Goal: Complete application form

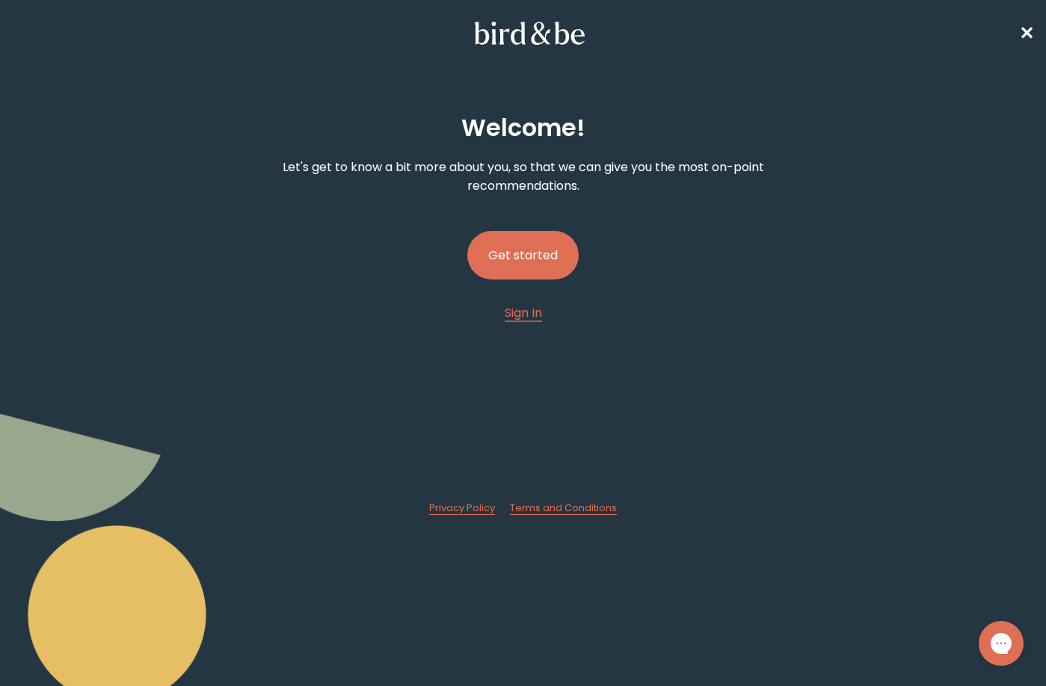
click at [539, 262] on button "Get started" at bounding box center [522, 255] width 111 height 49
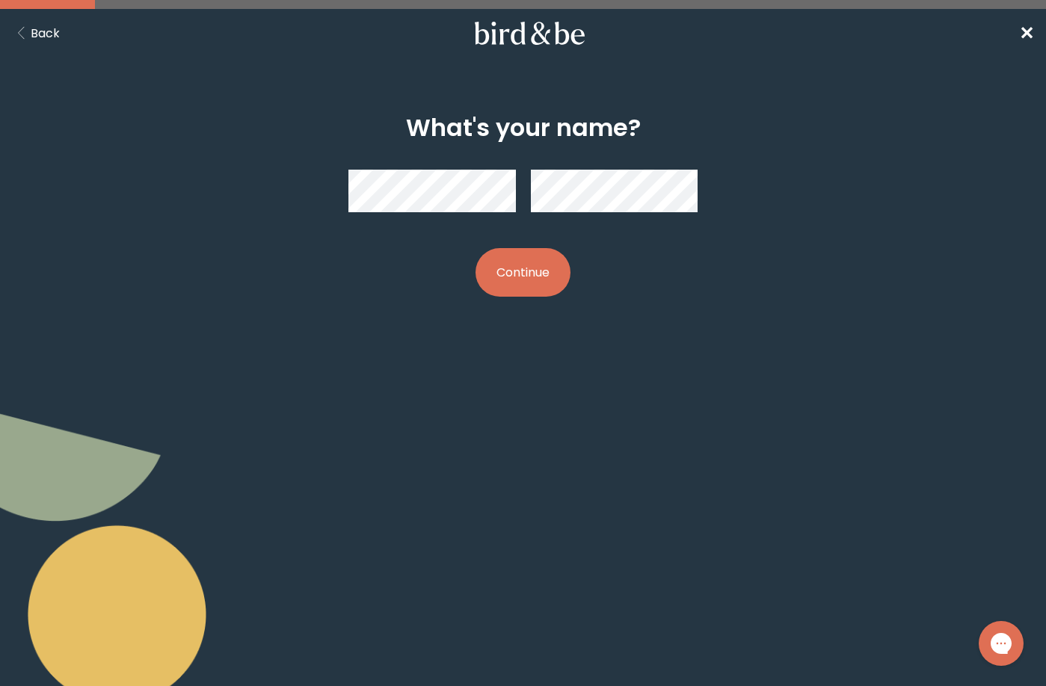
click at [546, 273] on button "Continue" at bounding box center [522, 272] width 95 height 49
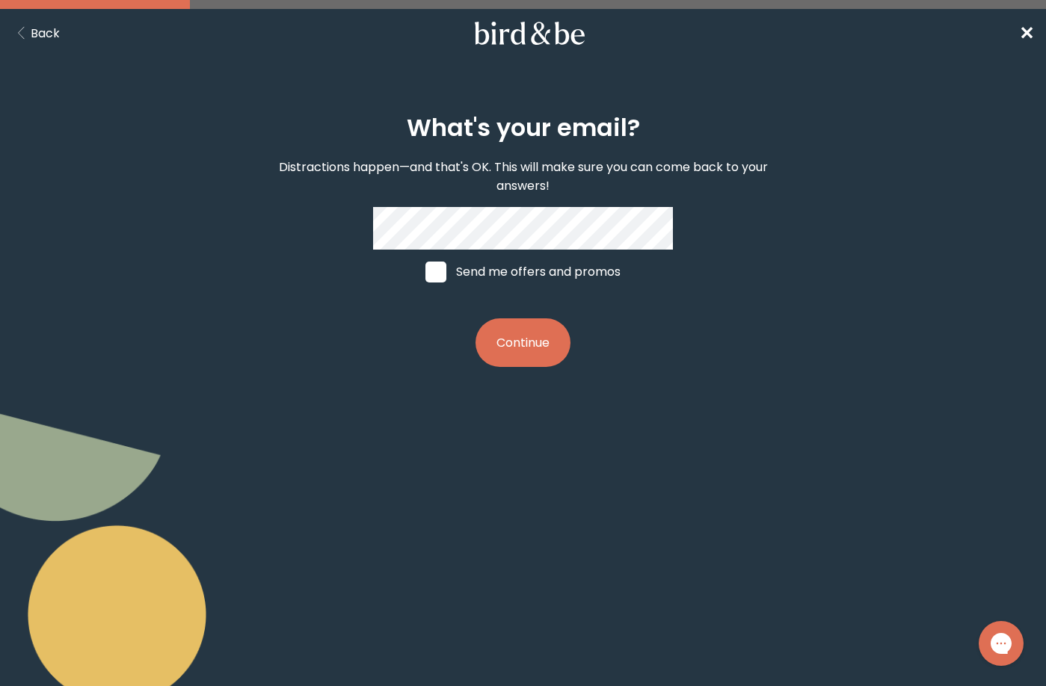
click at [549, 480] on body "plus-circle minus-circle close-circle Bird & Be Logo Bird & Be Logo arrow-left …" at bounding box center [523, 343] width 1046 height 686
click at [517, 341] on button "Continue" at bounding box center [522, 342] width 95 height 49
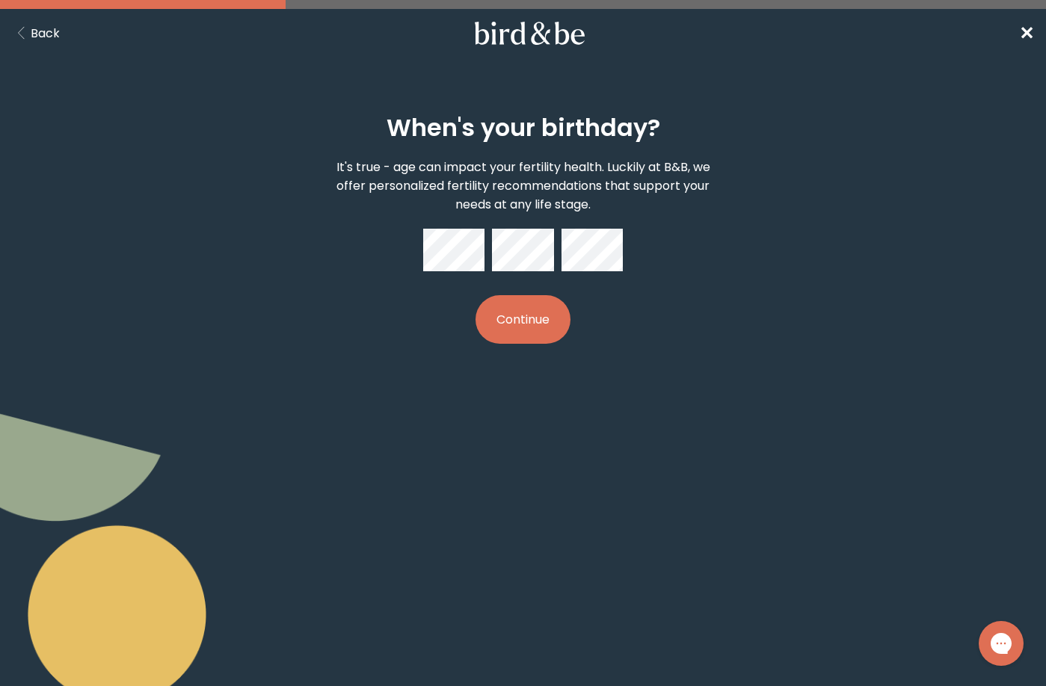
click at [568, 333] on button "Continue" at bounding box center [522, 319] width 95 height 49
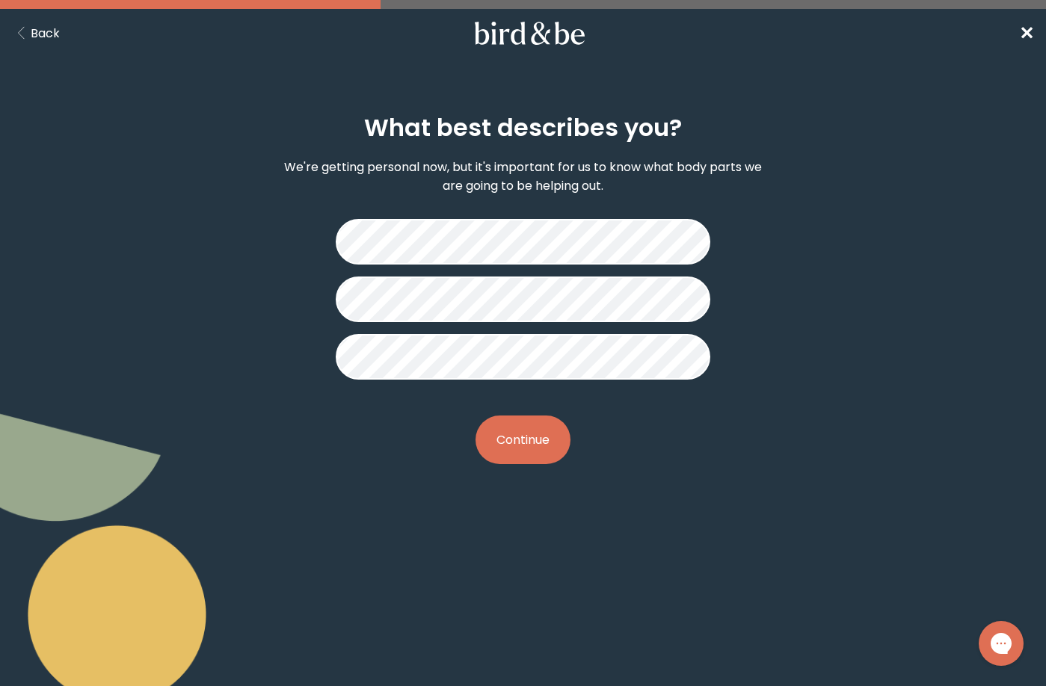
click at [546, 455] on button "Continue" at bounding box center [522, 440] width 95 height 49
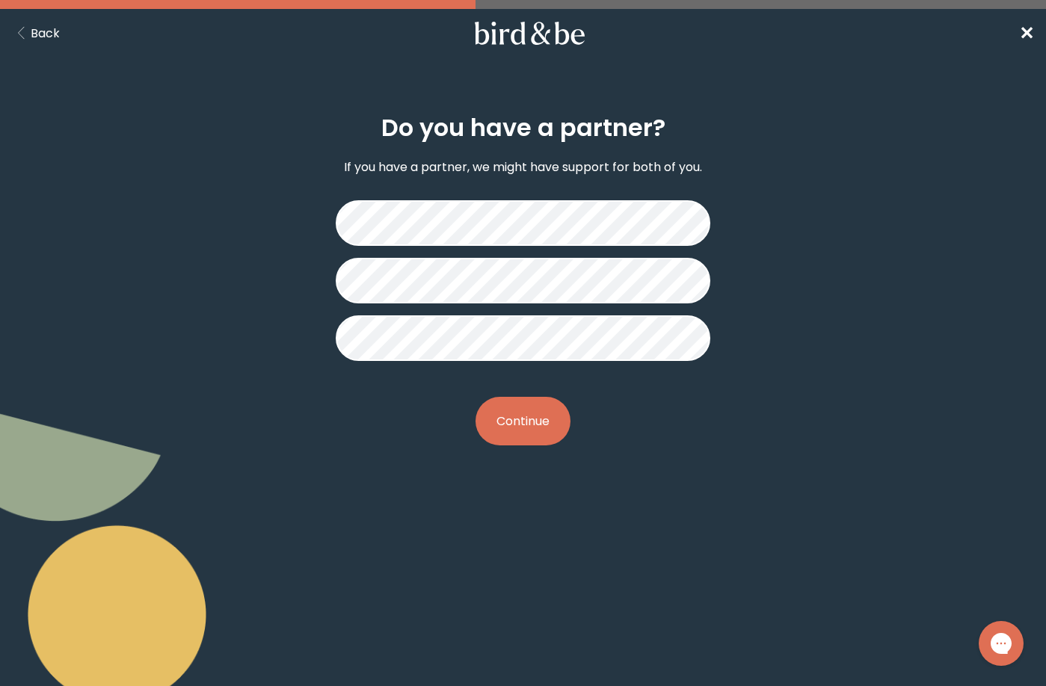
click at [548, 434] on button "Continue" at bounding box center [522, 421] width 95 height 49
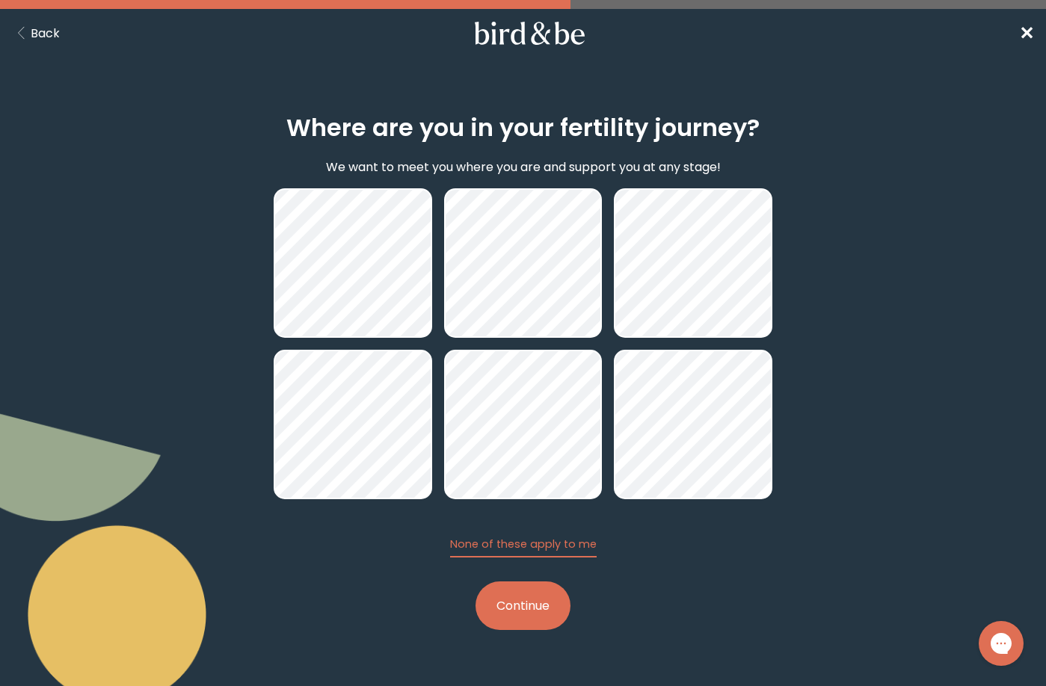
click at [537, 607] on button "Continue" at bounding box center [522, 606] width 95 height 49
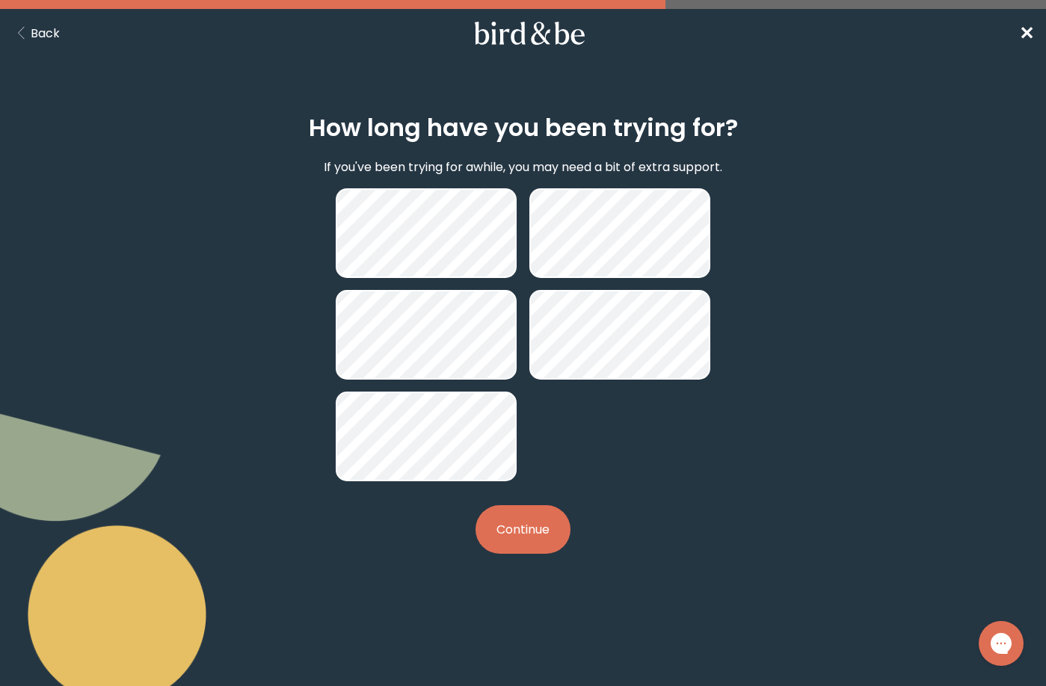
click at [525, 541] on button "Continue" at bounding box center [522, 529] width 95 height 49
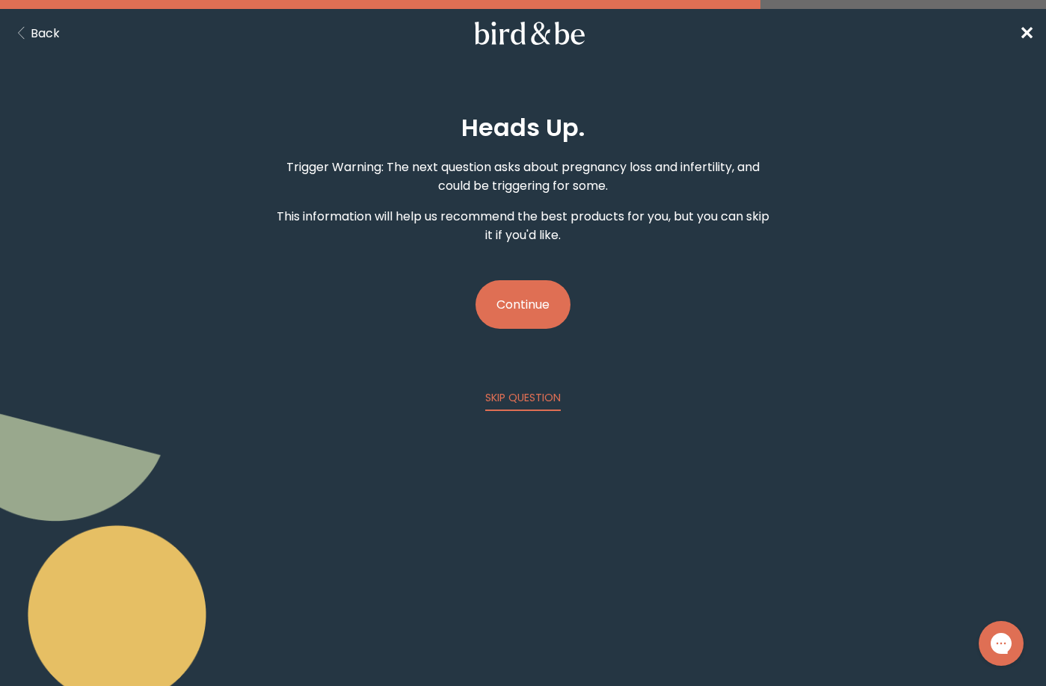
click at [549, 315] on button "Continue" at bounding box center [522, 304] width 95 height 49
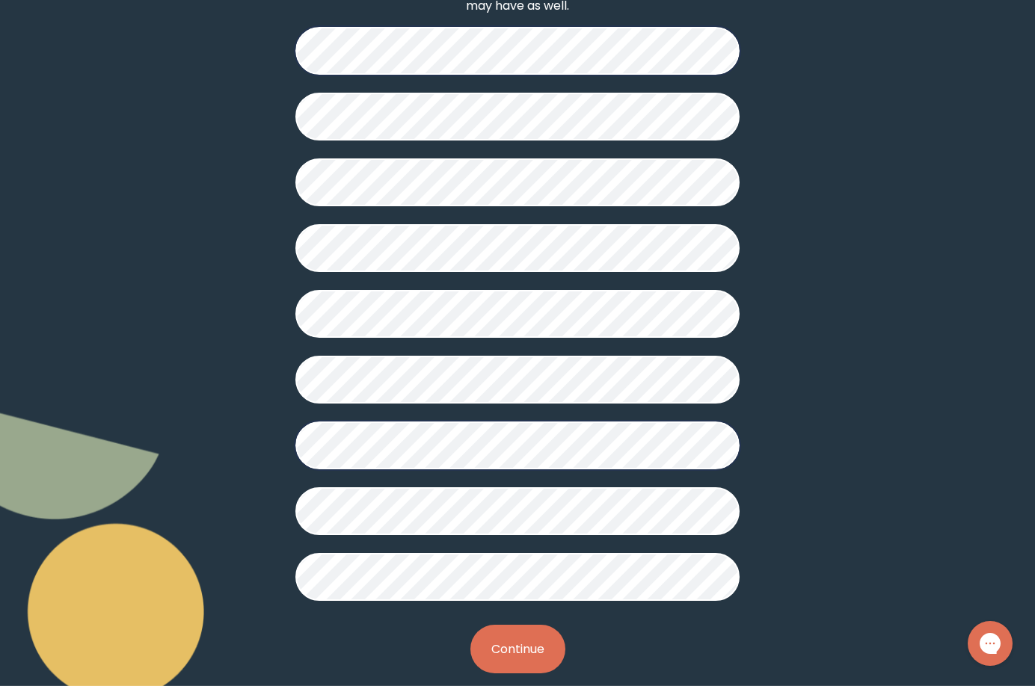
scroll to position [257, 0]
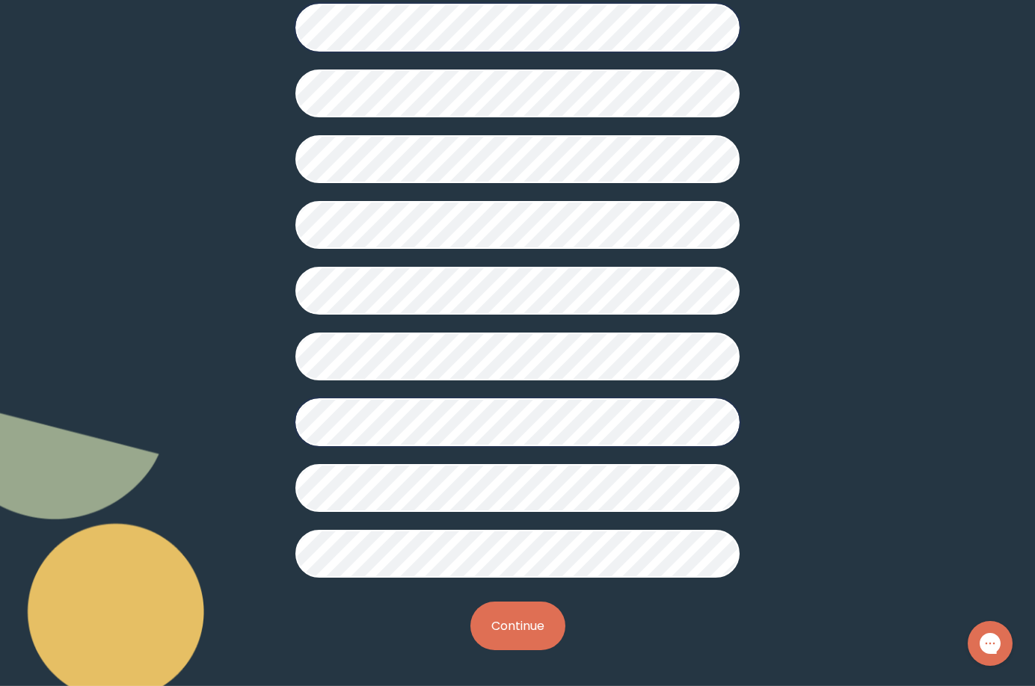
click at [544, 638] on button "Continue" at bounding box center [517, 626] width 95 height 49
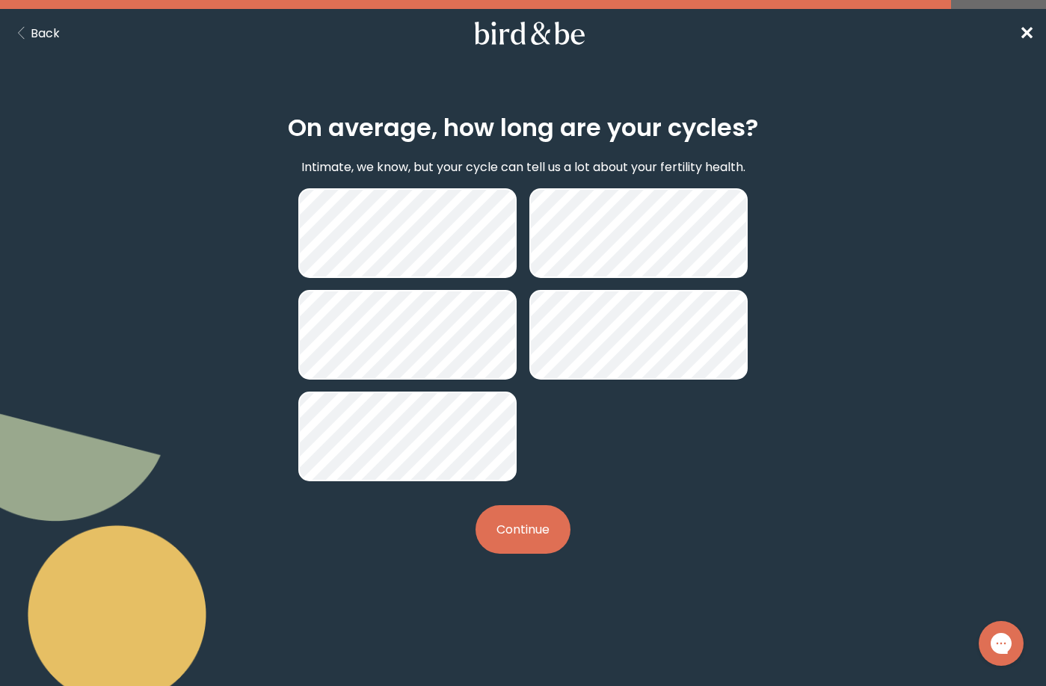
click at [537, 529] on button "Continue" at bounding box center [522, 529] width 95 height 49
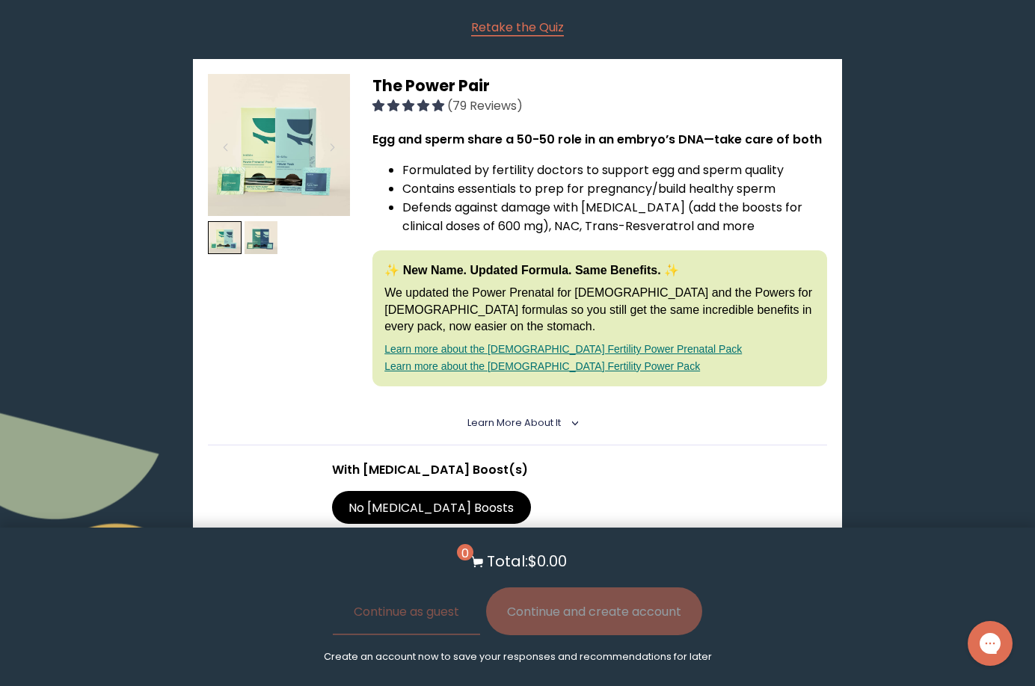
scroll to position [196, 0]
